Goal: Find specific page/section: Find specific page/section

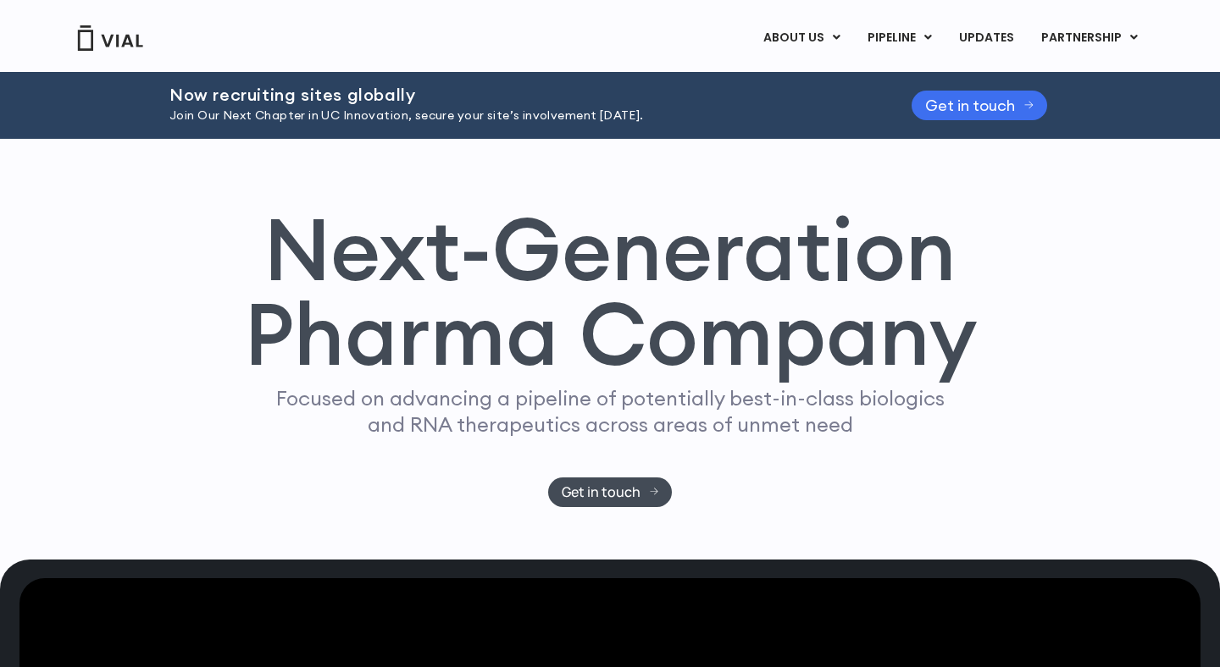
click at [968, 108] on span "Get in touch" at bounding box center [970, 105] width 90 height 13
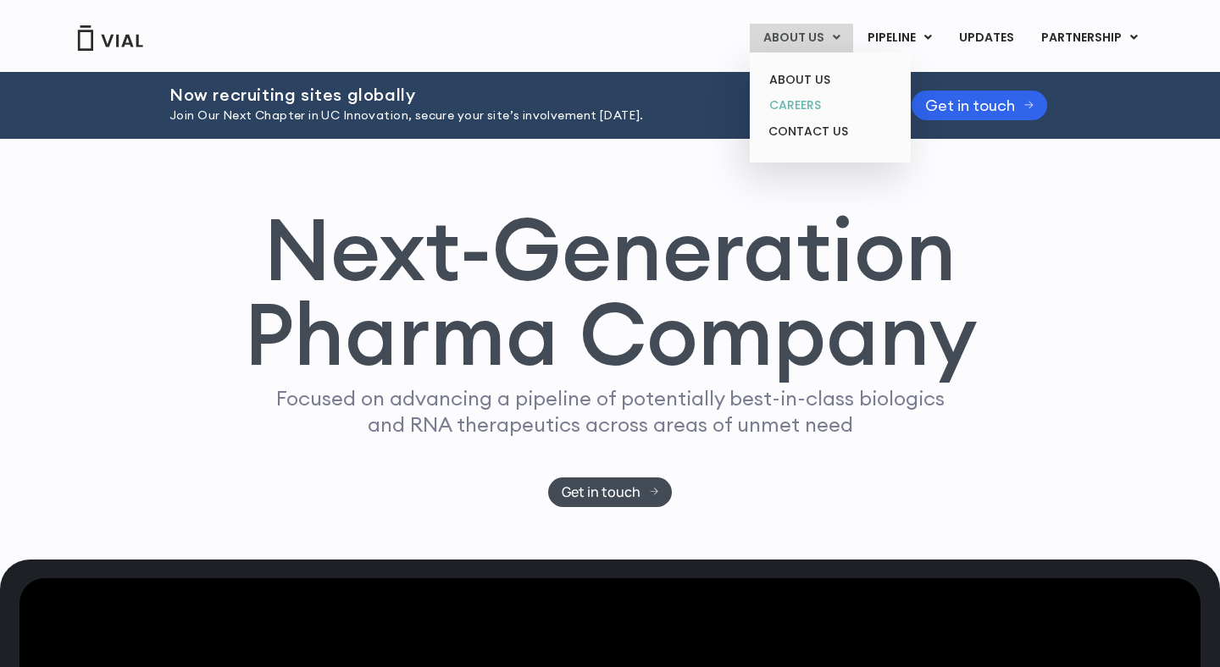
click at [803, 97] on link "CAREERS" at bounding box center [829, 105] width 148 height 26
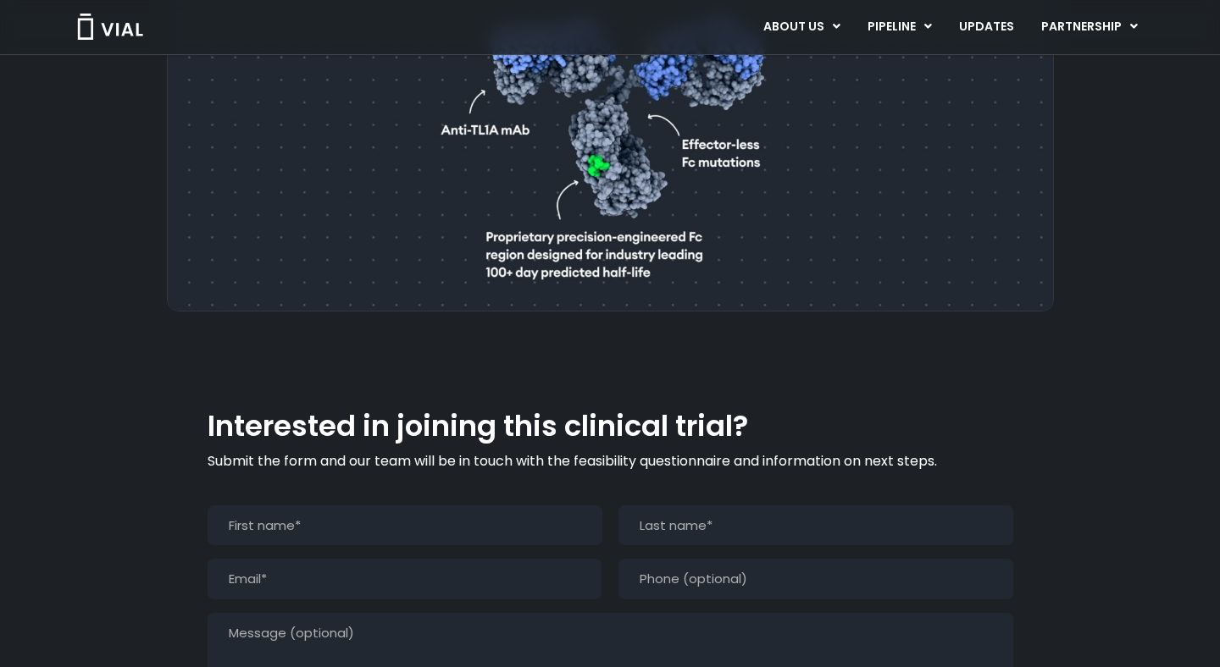
scroll to position [1110, 0]
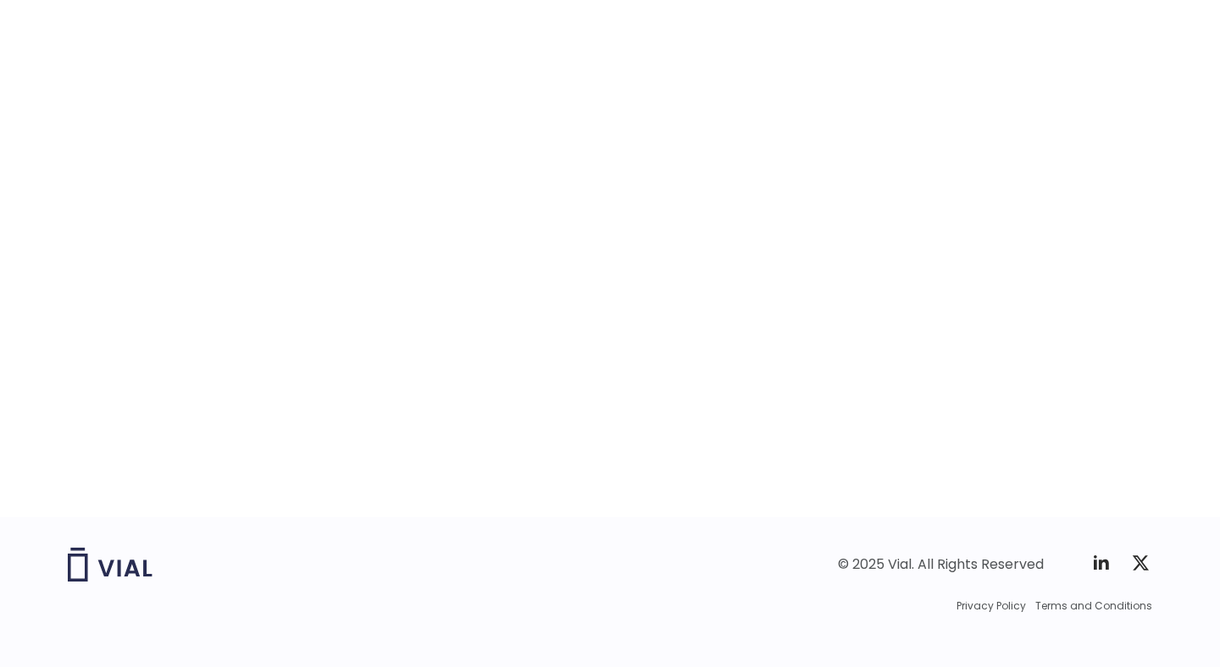
scroll to position [2633, 0]
